Goal: Task Accomplishment & Management: Manage account settings

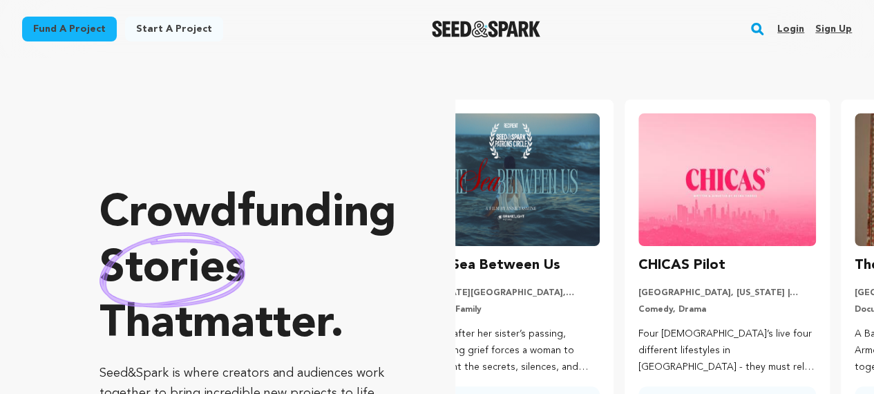
click at [830, 26] on link "Sign up" at bounding box center [833, 29] width 37 height 22
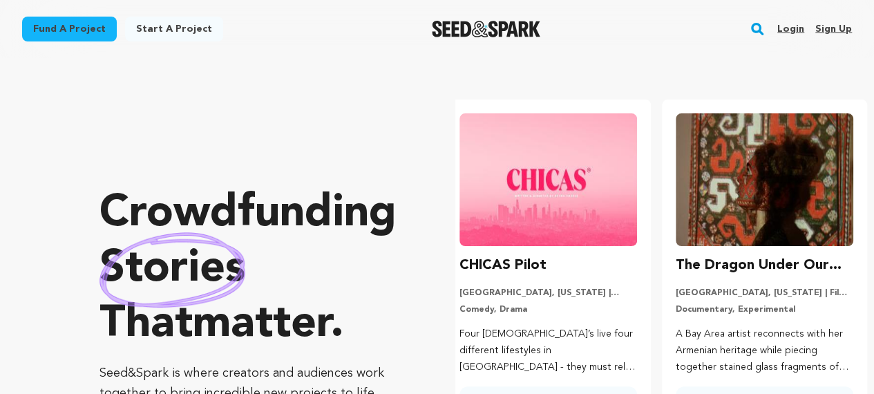
scroll to position [0, 227]
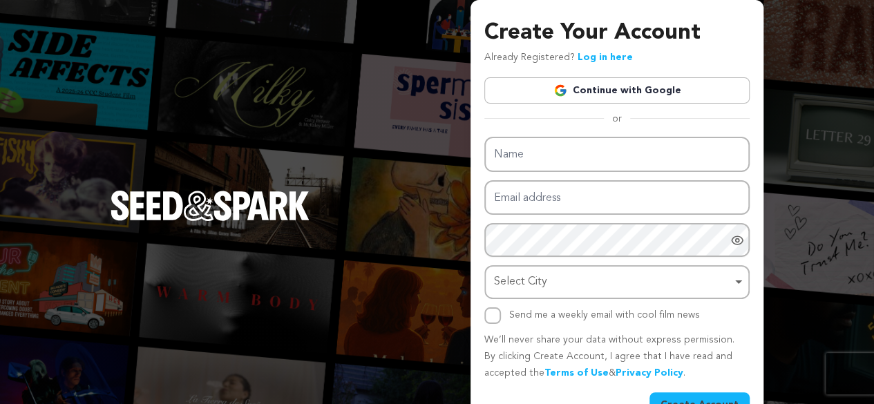
click at [589, 88] on link "Continue with Google" at bounding box center [616, 90] width 265 height 26
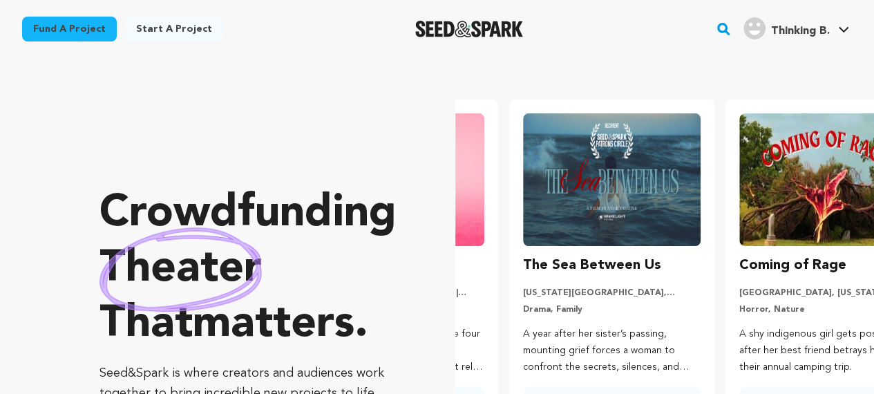
scroll to position [0, 227]
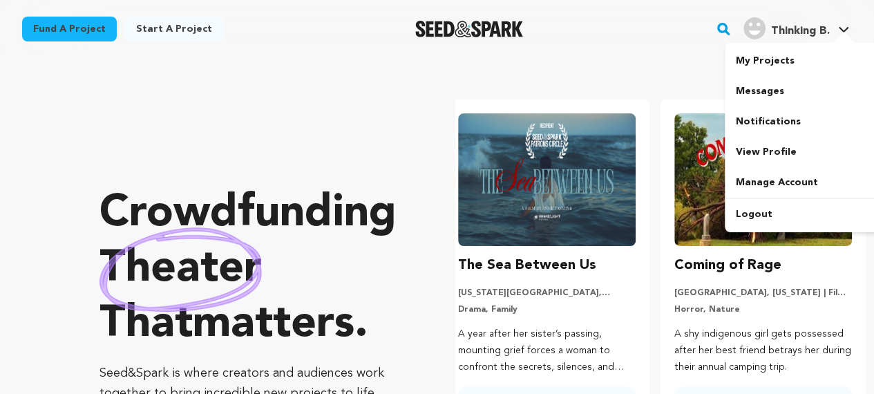
click at [798, 30] on span "Thinking B." at bounding box center [800, 31] width 59 height 11
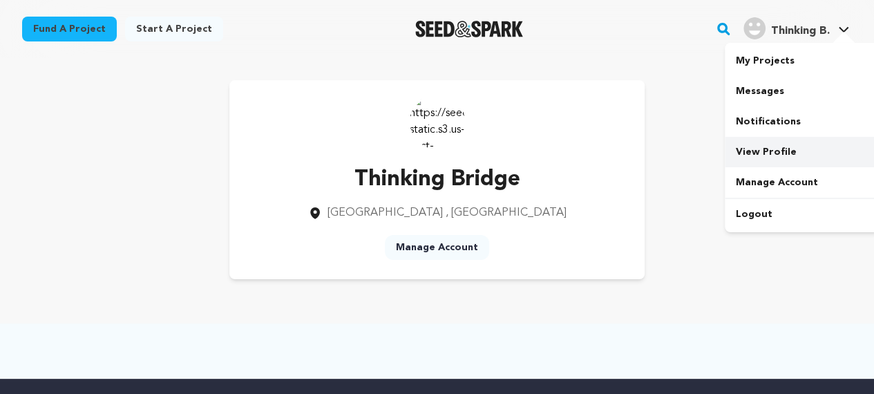
click at [768, 149] on link "View Profile" at bounding box center [802, 152] width 155 height 30
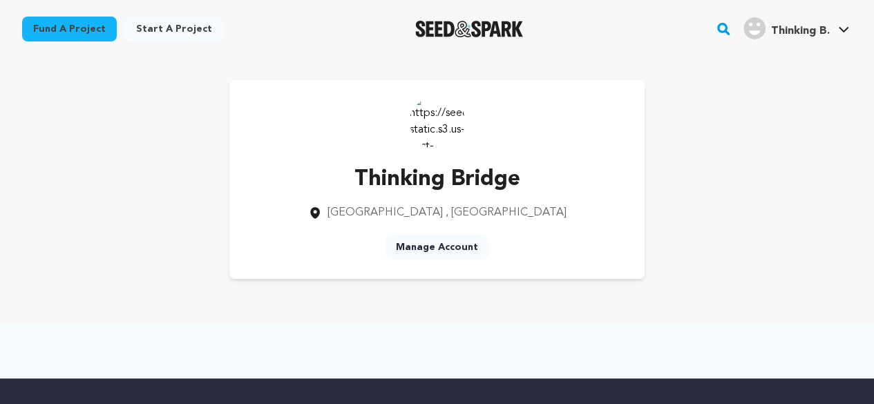
click at [441, 248] on link "Manage Account" at bounding box center [437, 247] width 104 height 25
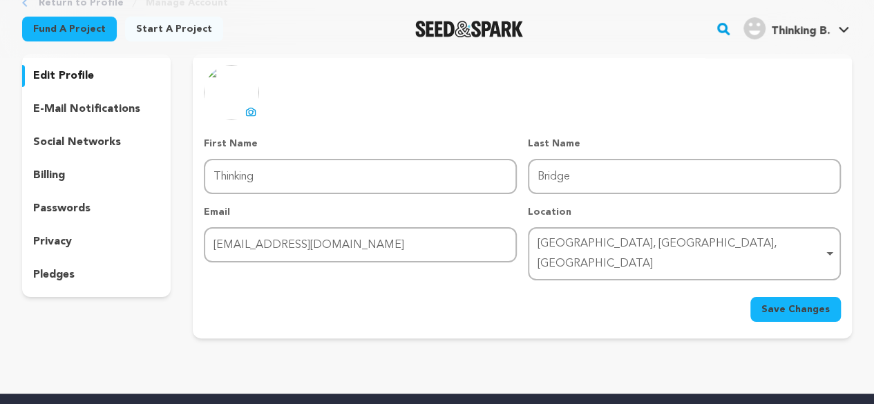
scroll to position [69, 0]
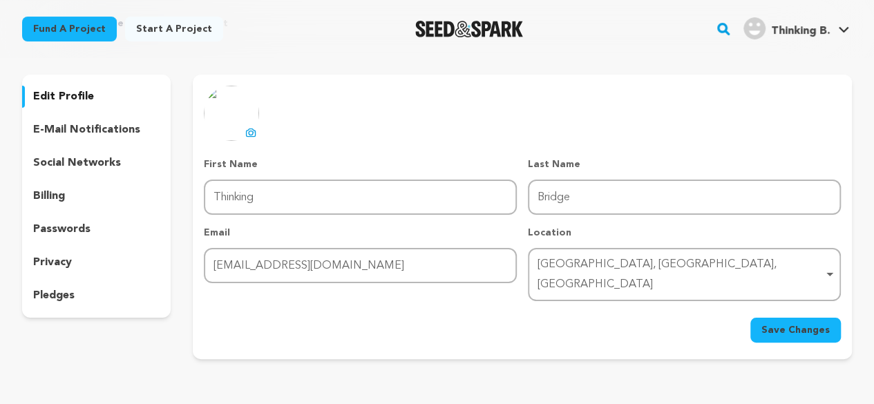
click at [83, 160] on p "social networks" at bounding box center [77, 163] width 88 height 17
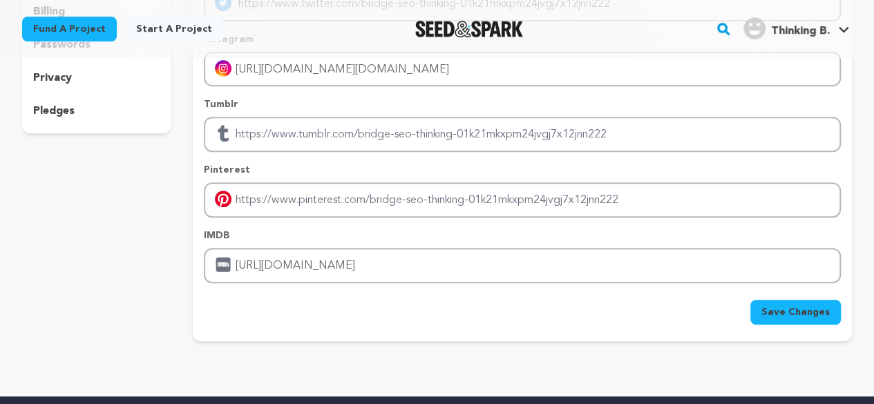
scroll to position [276, 0]
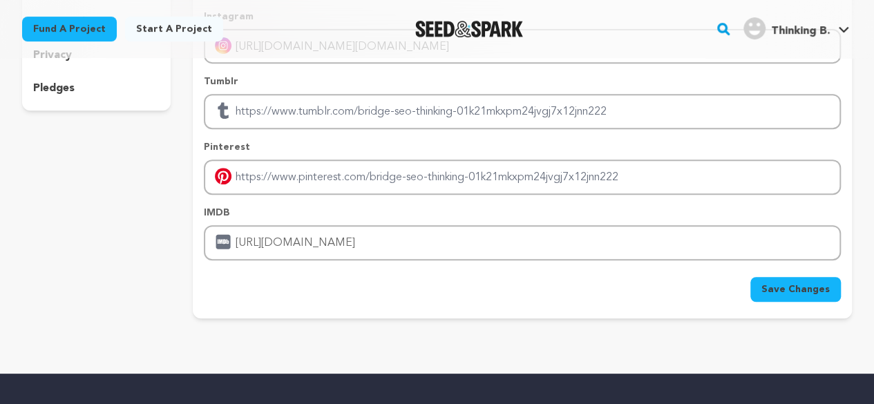
click at [799, 295] on span "Save Changes" at bounding box center [795, 290] width 68 height 14
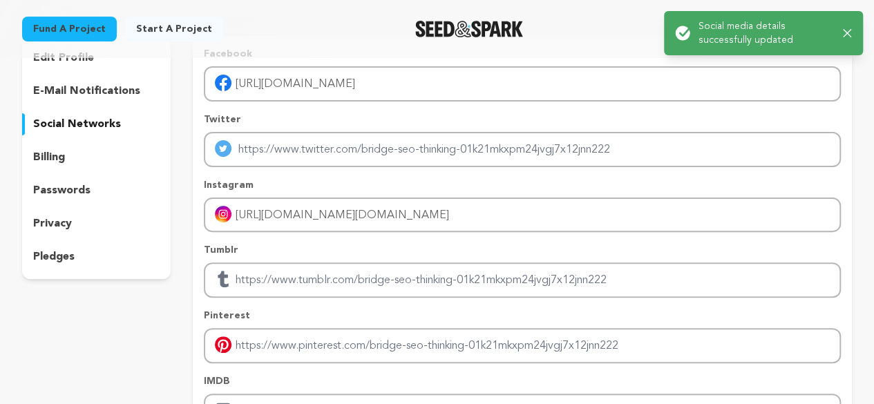
scroll to position [69, 0]
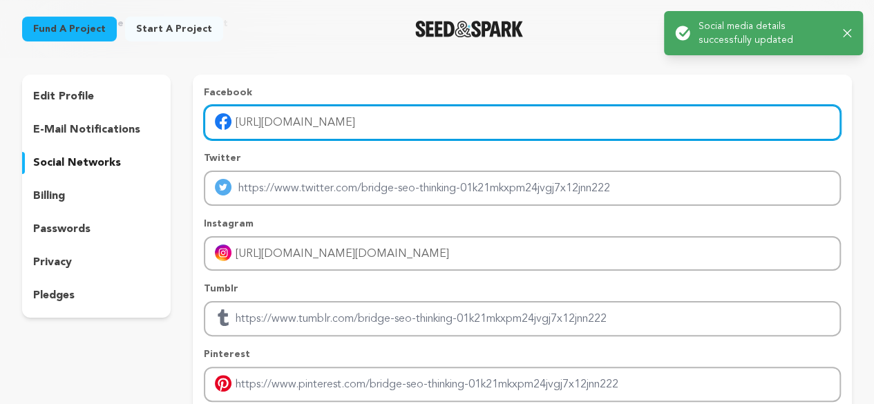
click at [398, 128] on input "[URL][DOMAIN_NAME]" at bounding box center [522, 122] width 637 height 35
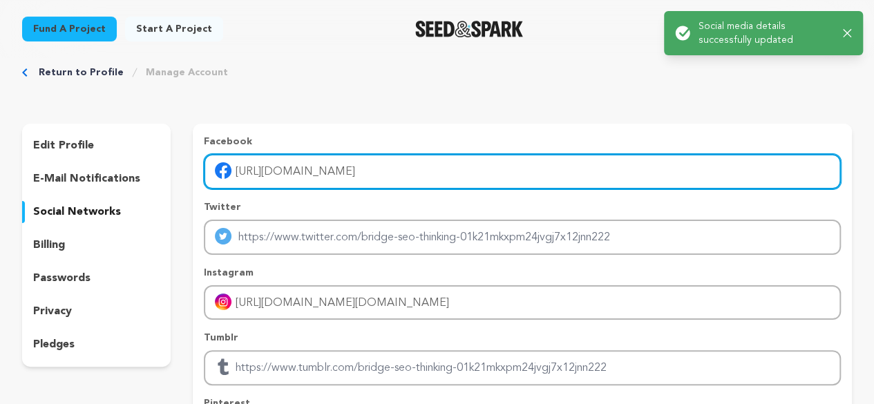
scroll to position [0, 0]
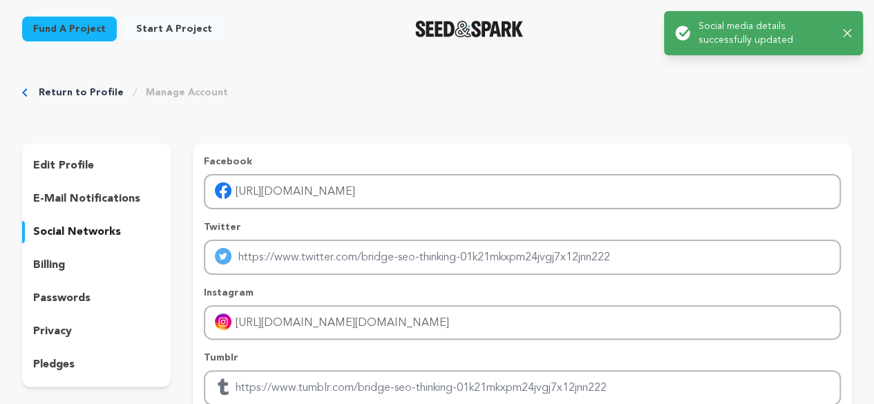
click at [848, 29] on icon "button" at bounding box center [847, 33] width 9 height 9
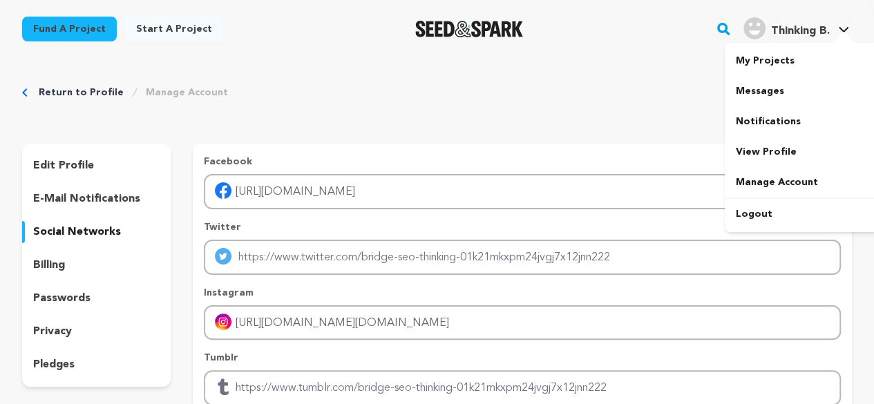
click at [819, 29] on span "Thinking B." at bounding box center [800, 31] width 59 height 11
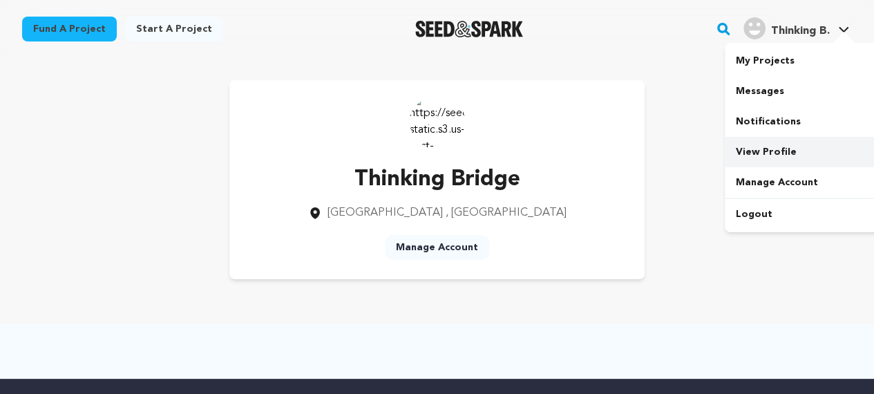
click at [765, 151] on link "View Profile" at bounding box center [802, 152] width 155 height 30
